Goal: Task Accomplishment & Management: Use online tool/utility

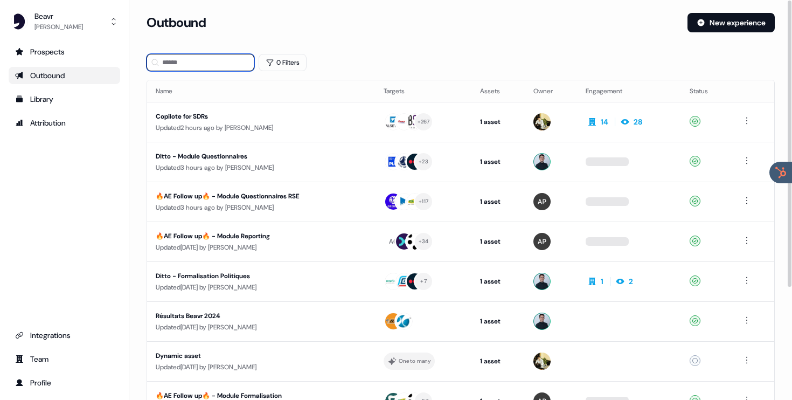
click at [182, 68] on input at bounding box center [201, 62] width 108 height 17
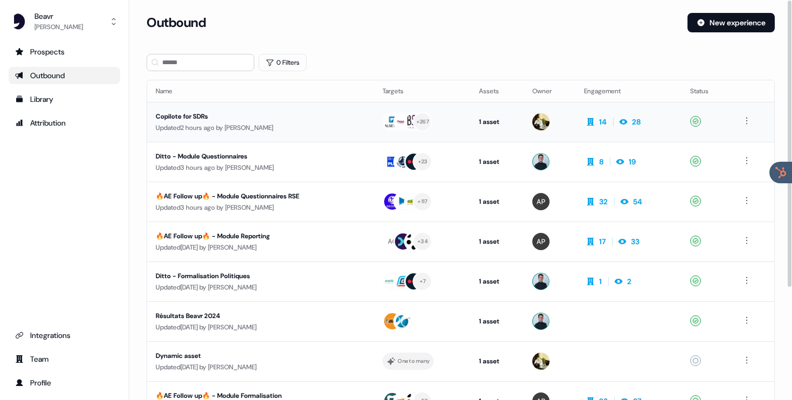
click at [206, 121] on div "Copilote for SDRs" at bounding box center [255, 116] width 198 height 11
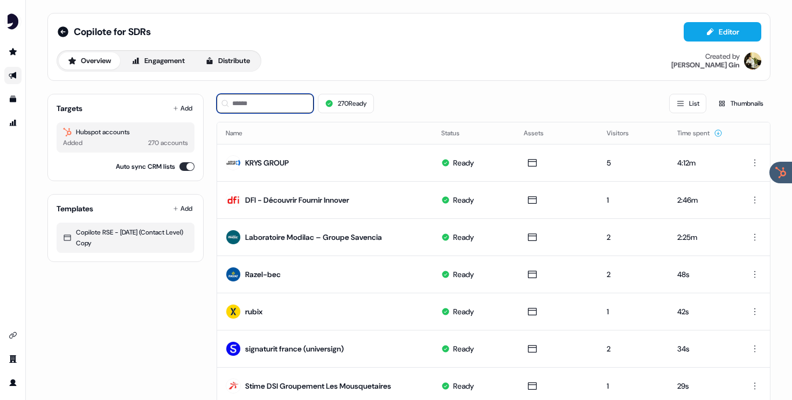
click at [250, 103] on input at bounding box center [265, 103] width 97 height 19
click at [179, 107] on button "Add" at bounding box center [183, 108] width 24 height 15
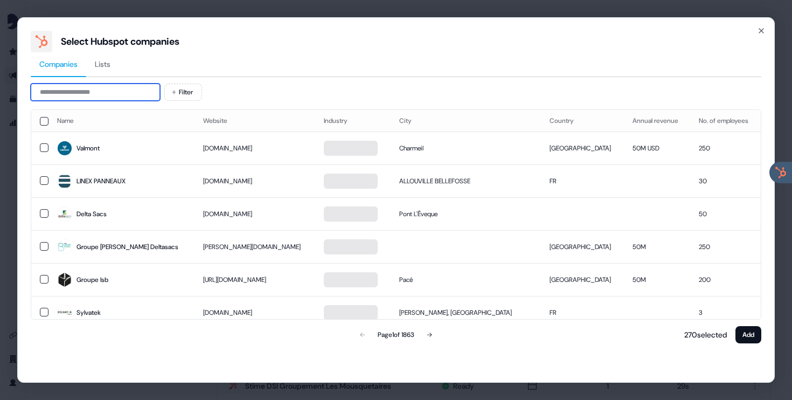
click at [128, 87] on input at bounding box center [95, 92] width 129 height 17
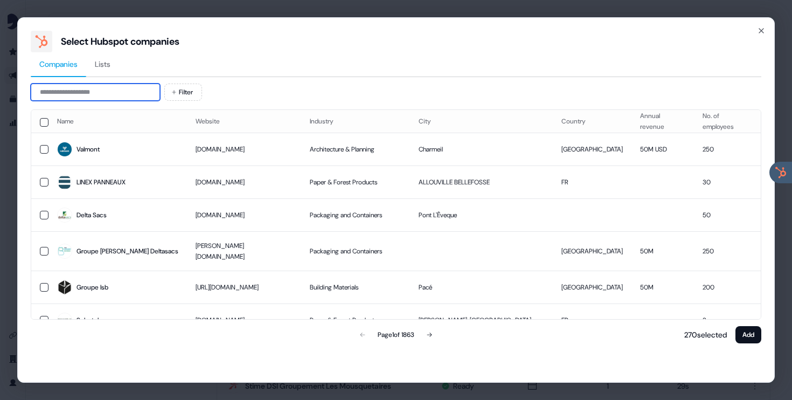
type input "*"
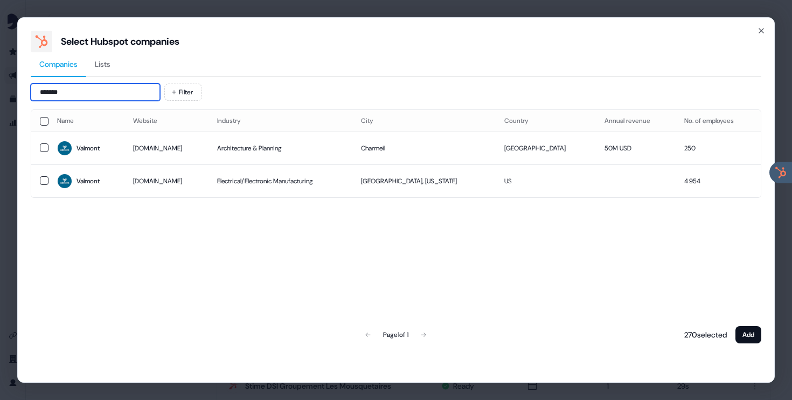
type input "*******"
click at [44, 146] on button "button" at bounding box center [44, 147] width 9 height 9
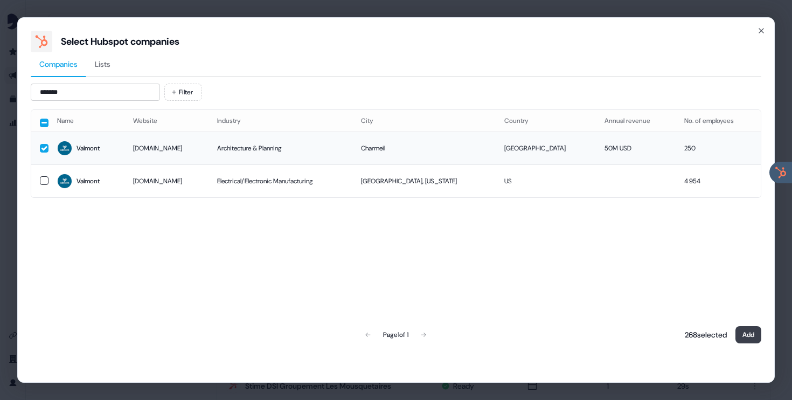
click at [747, 332] on button "Add" at bounding box center [748, 334] width 26 height 17
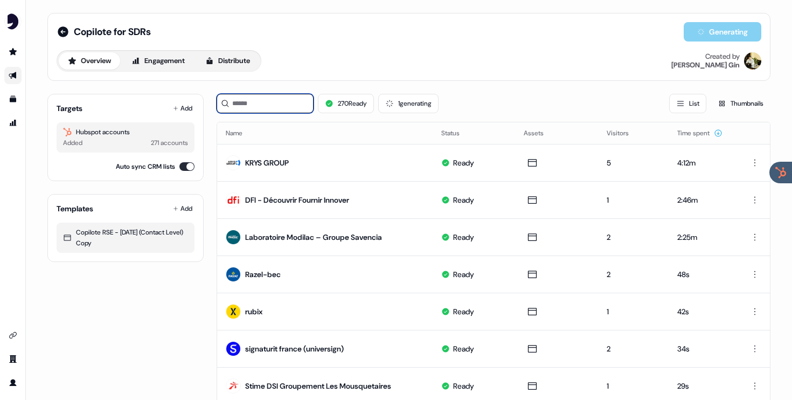
click at [281, 105] on input at bounding box center [265, 103] width 97 height 19
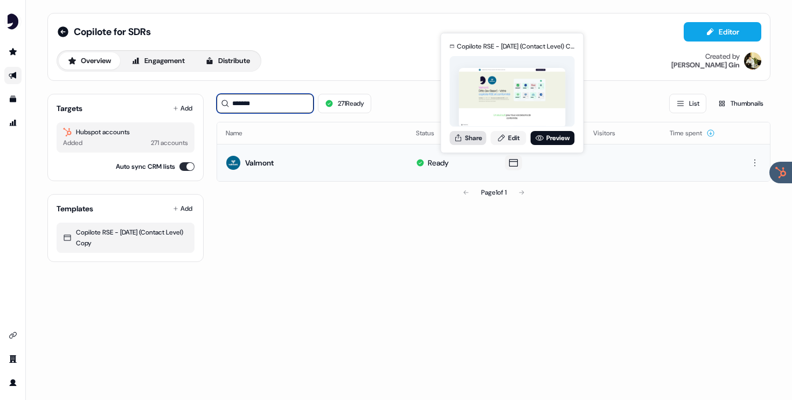
type input "*******"
click at [468, 135] on button "Share" at bounding box center [468, 138] width 37 height 14
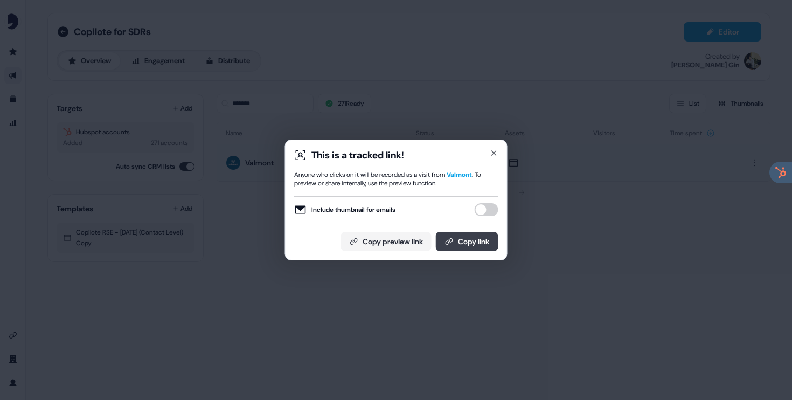
click at [459, 247] on button "Copy link" at bounding box center [467, 241] width 63 height 19
click at [494, 150] on icon "button" at bounding box center [494, 153] width 9 height 9
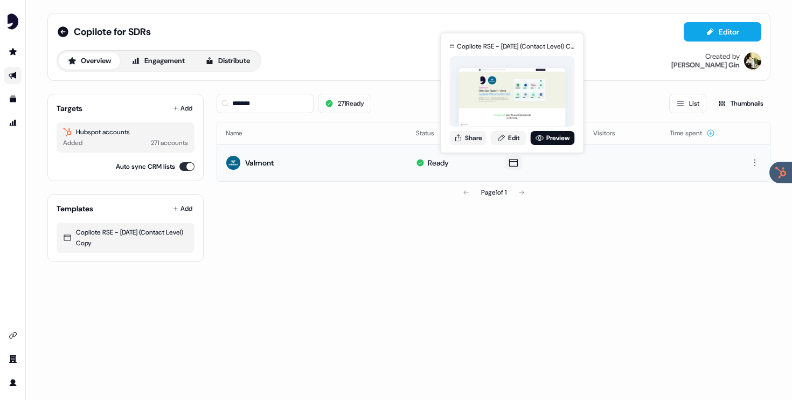
click at [512, 158] on icon at bounding box center [513, 162] width 13 height 11
click at [513, 164] on icon at bounding box center [513, 162] width 13 height 11
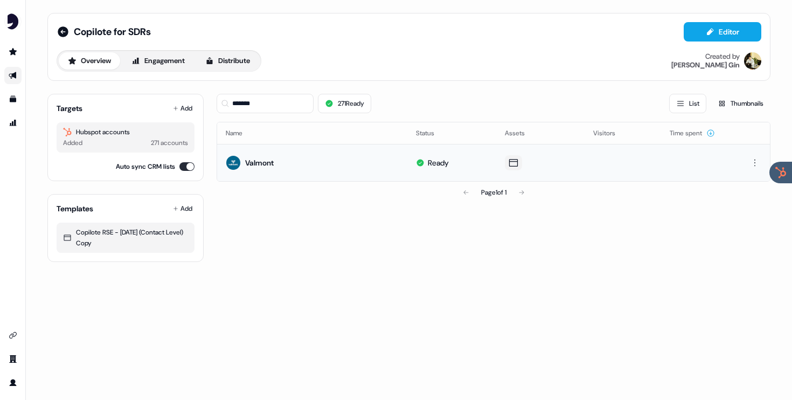
click at [509, 159] on icon at bounding box center [513, 162] width 13 height 11
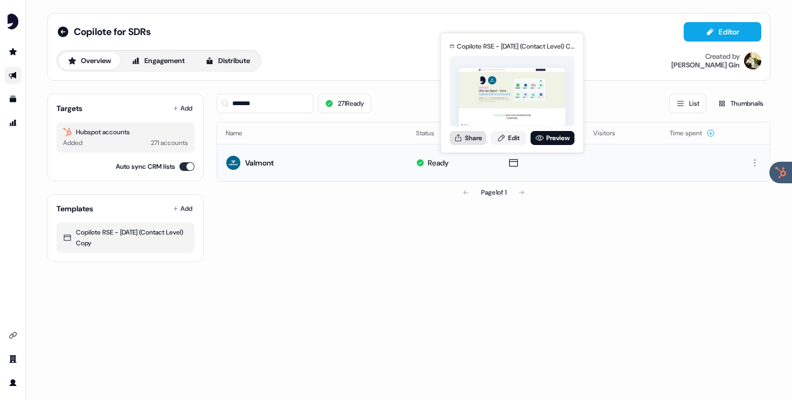
click at [477, 141] on button "Share" at bounding box center [468, 138] width 37 height 14
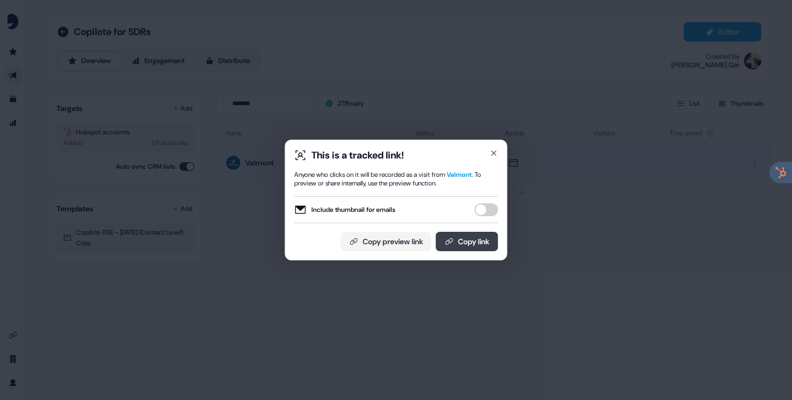
click at [460, 242] on button "Copy link" at bounding box center [467, 241] width 63 height 19
